Goal: Information Seeking & Learning: Find specific page/section

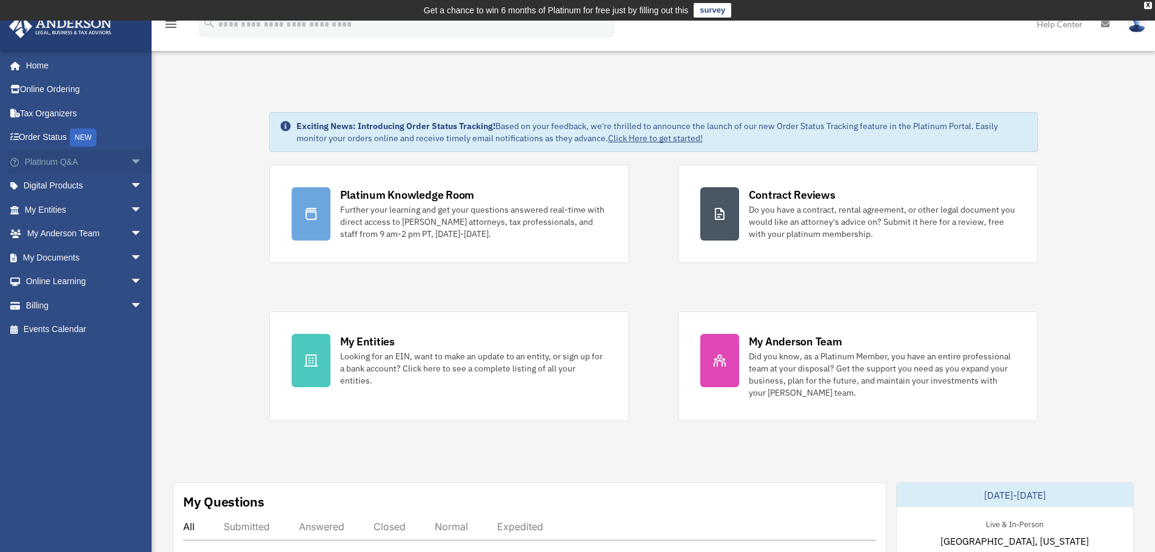
click at [130, 159] on span "arrow_drop_down" at bounding box center [142, 162] width 24 height 25
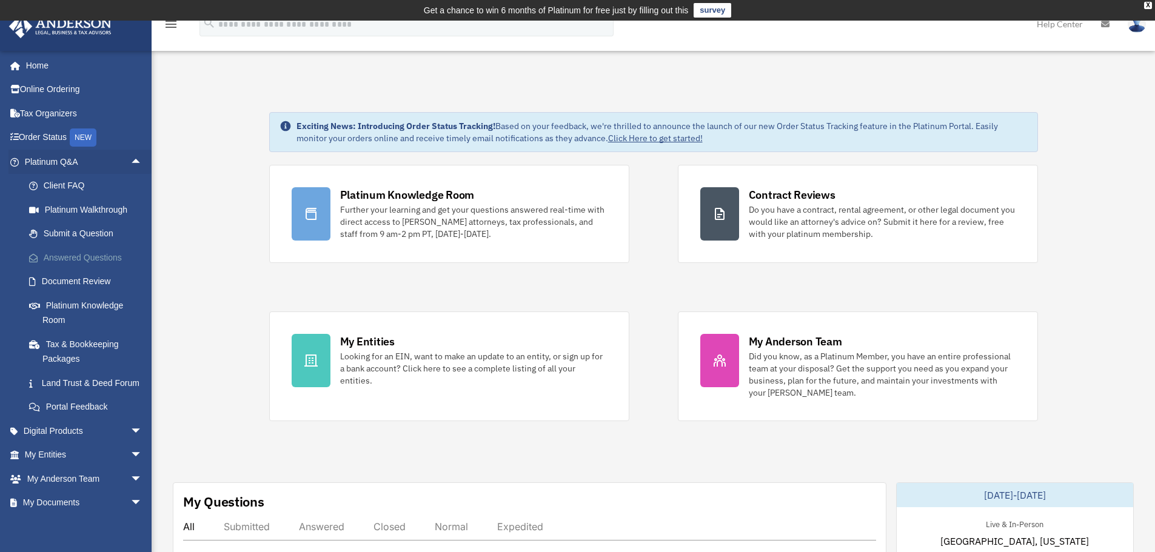
click at [67, 252] on link "Answered Questions" at bounding box center [89, 257] width 144 height 24
